Goal: Information Seeking & Learning: Learn about a topic

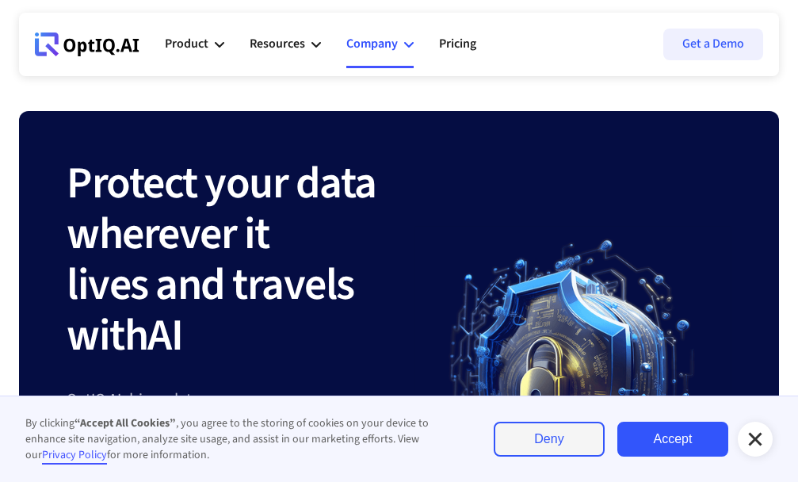
click at [379, 41] on div "Company" at bounding box center [371, 43] width 51 height 21
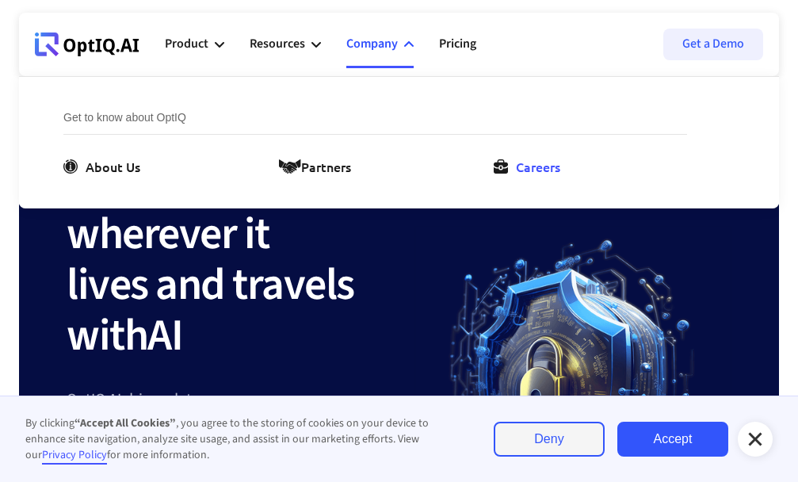
click at [551, 165] on div "Careers" at bounding box center [538, 166] width 44 height 19
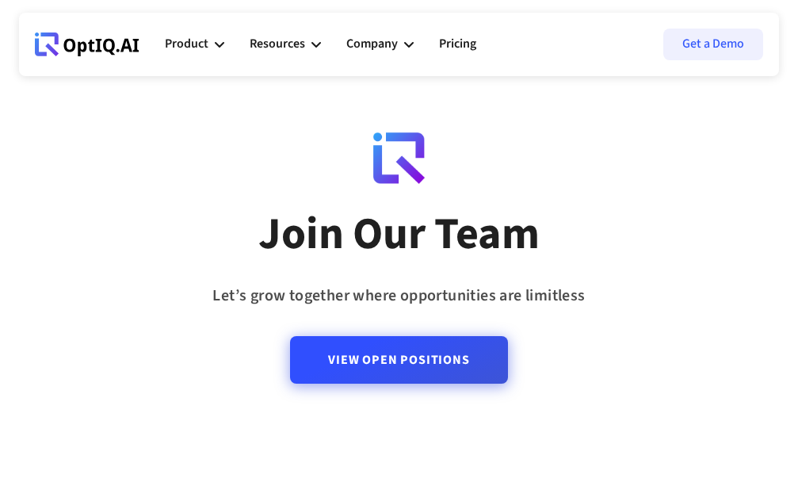
click at [378, 362] on link "View Open Positions" at bounding box center [398, 360] width 217 height 48
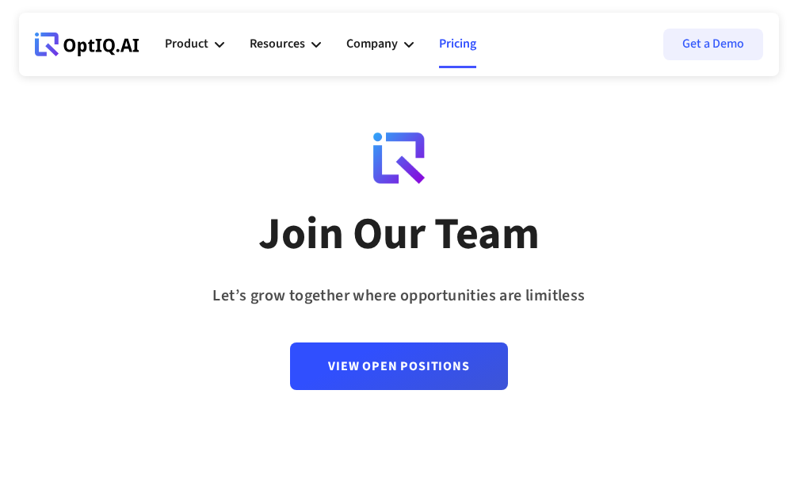
click at [466, 46] on link "Pricing" at bounding box center [457, 45] width 37 height 48
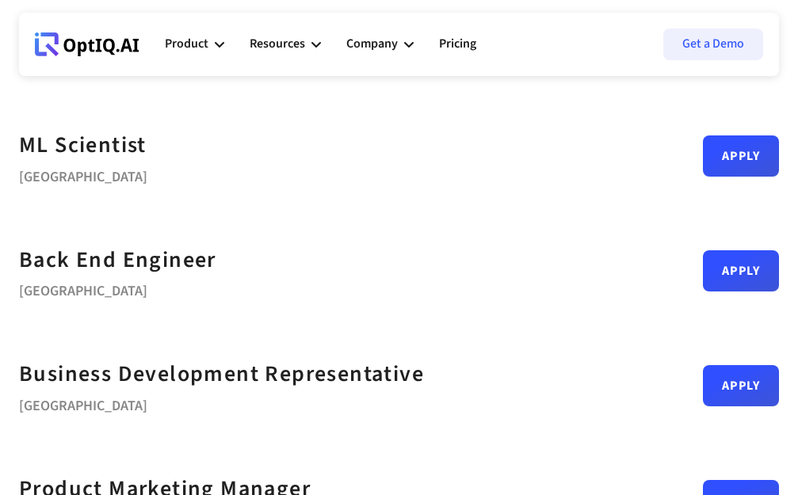
scroll to position [396, 0]
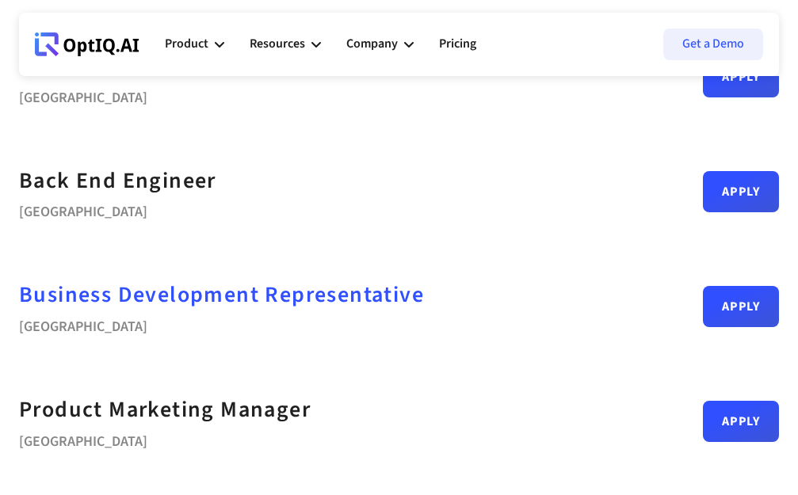
click at [173, 303] on div "Business Development Representative" at bounding box center [221, 295] width 405 height 36
